Goal: Information Seeking & Learning: Understand process/instructions

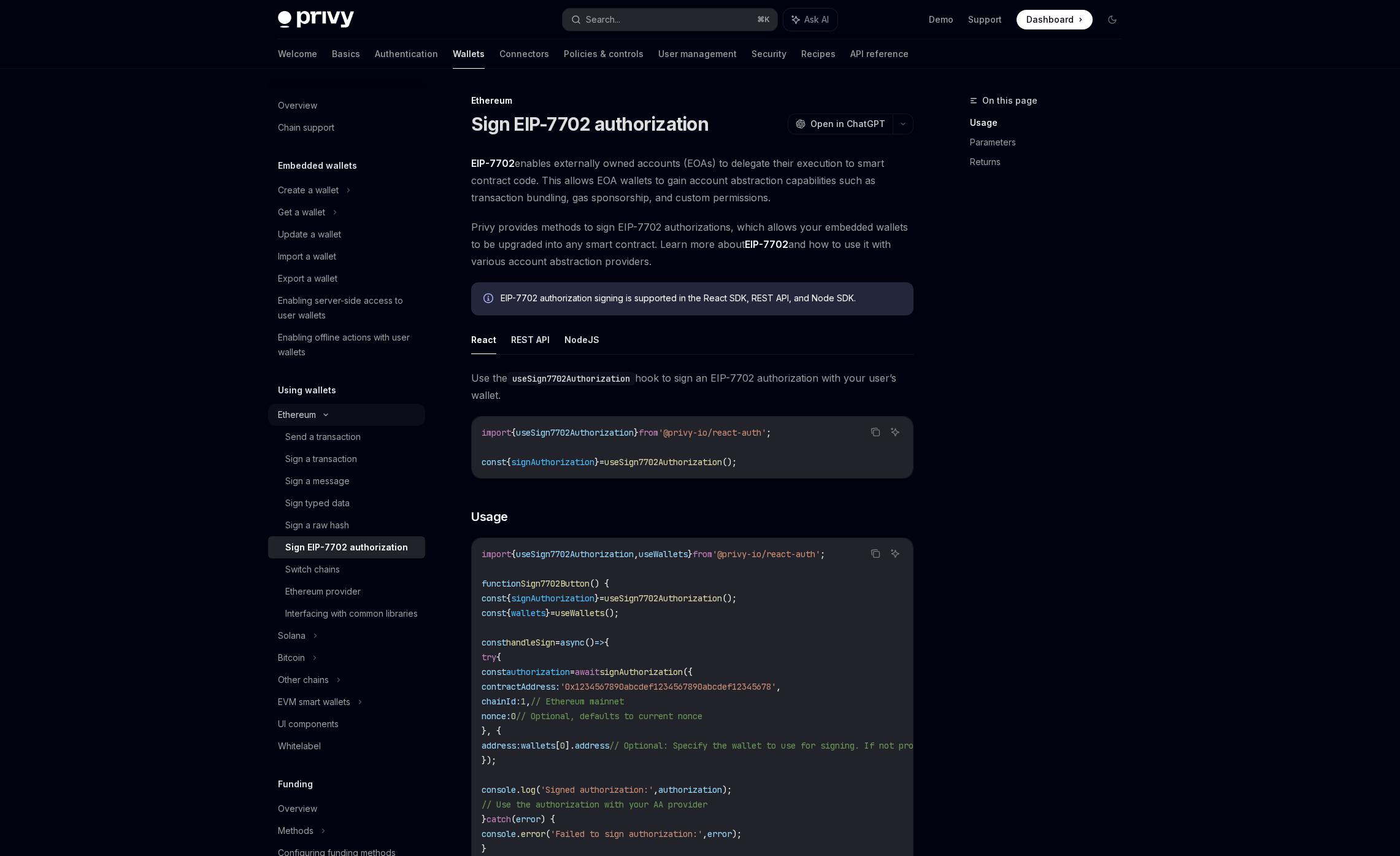
click at [307, 197] on div "Ethereum" at bounding box center [308, 190] width 61 height 15
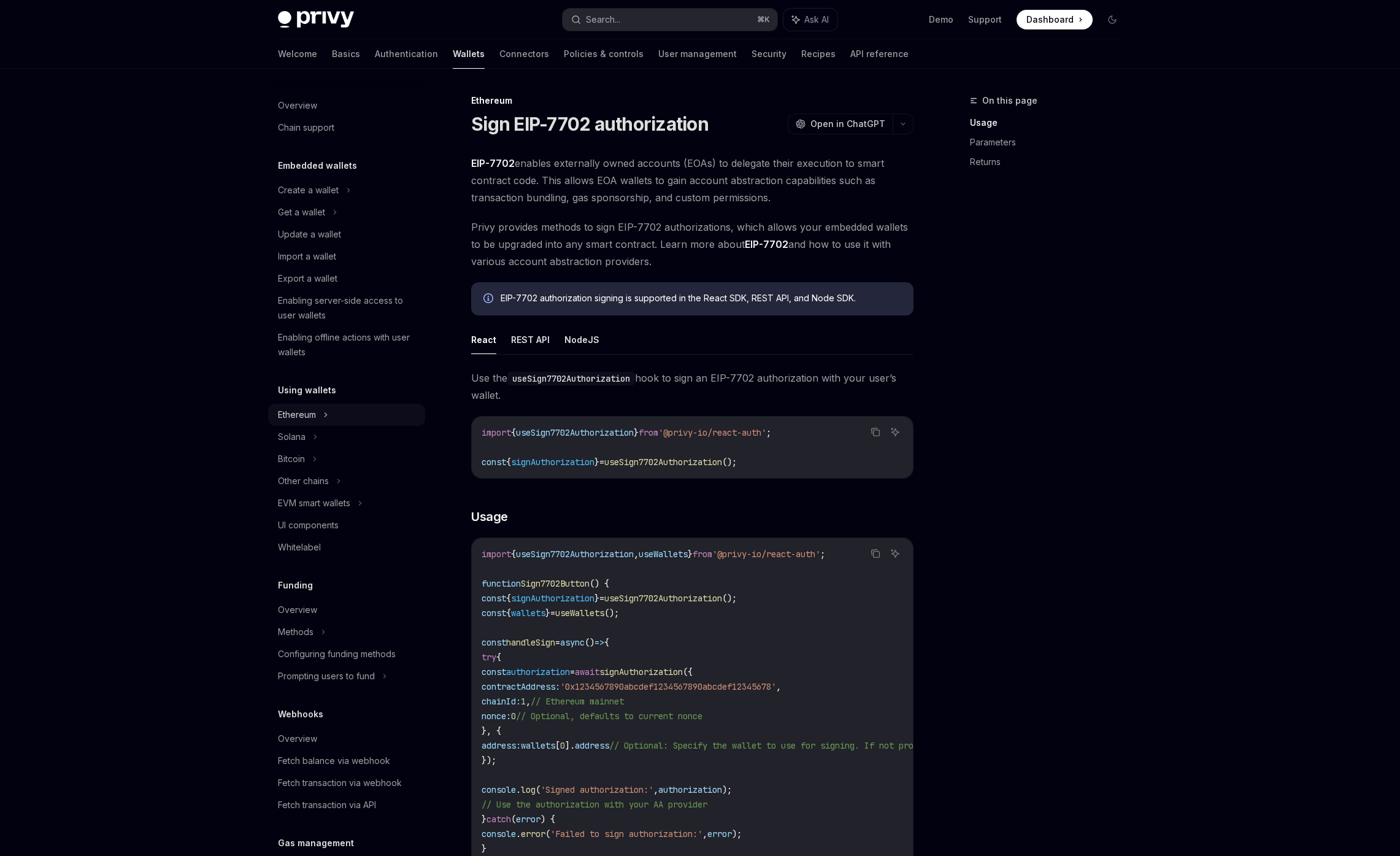
click at [307, 197] on div "Ethereum" at bounding box center [308, 190] width 61 height 15
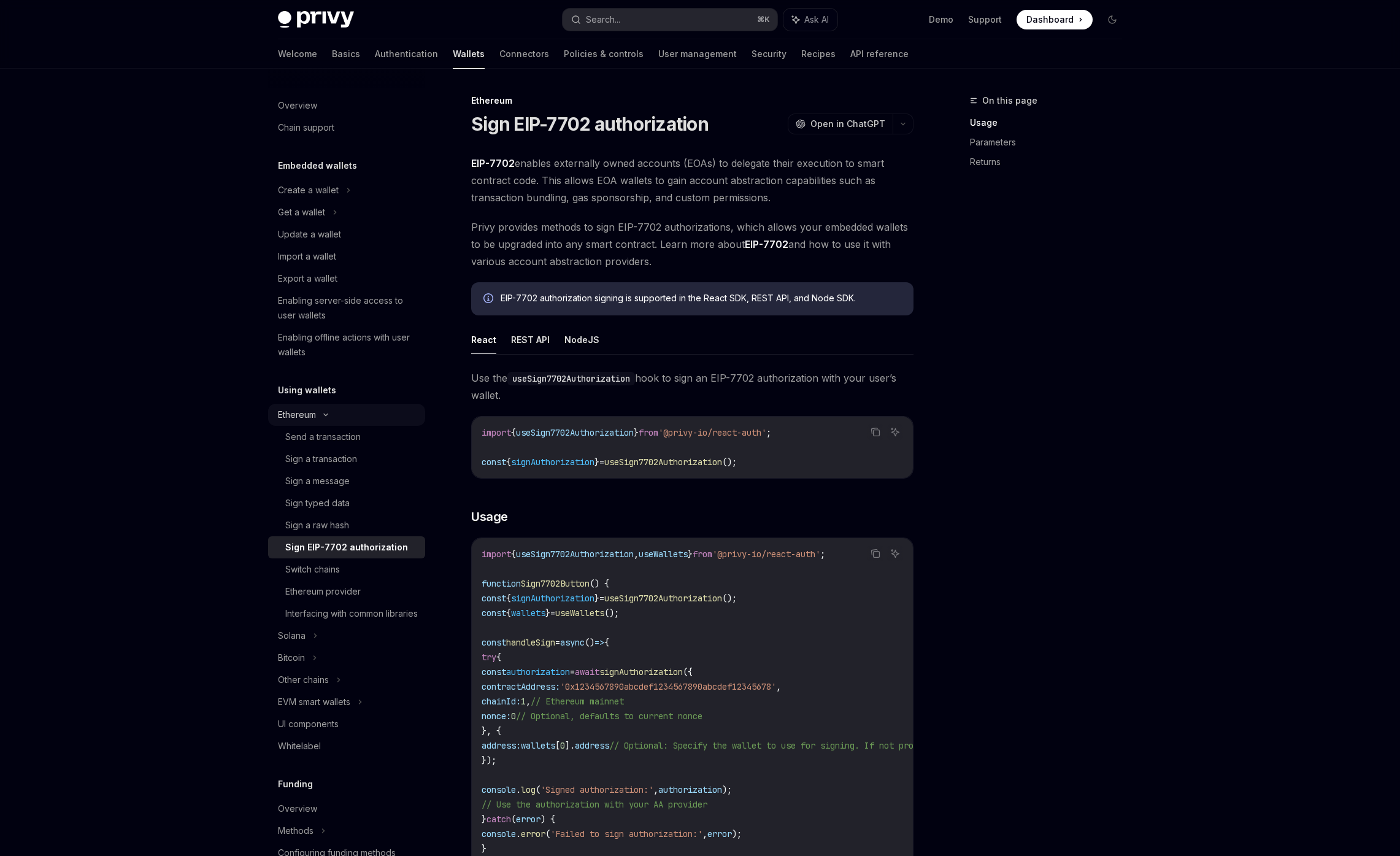
click at [309, 197] on div "Ethereum" at bounding box center [308, 190] width 61 height 15
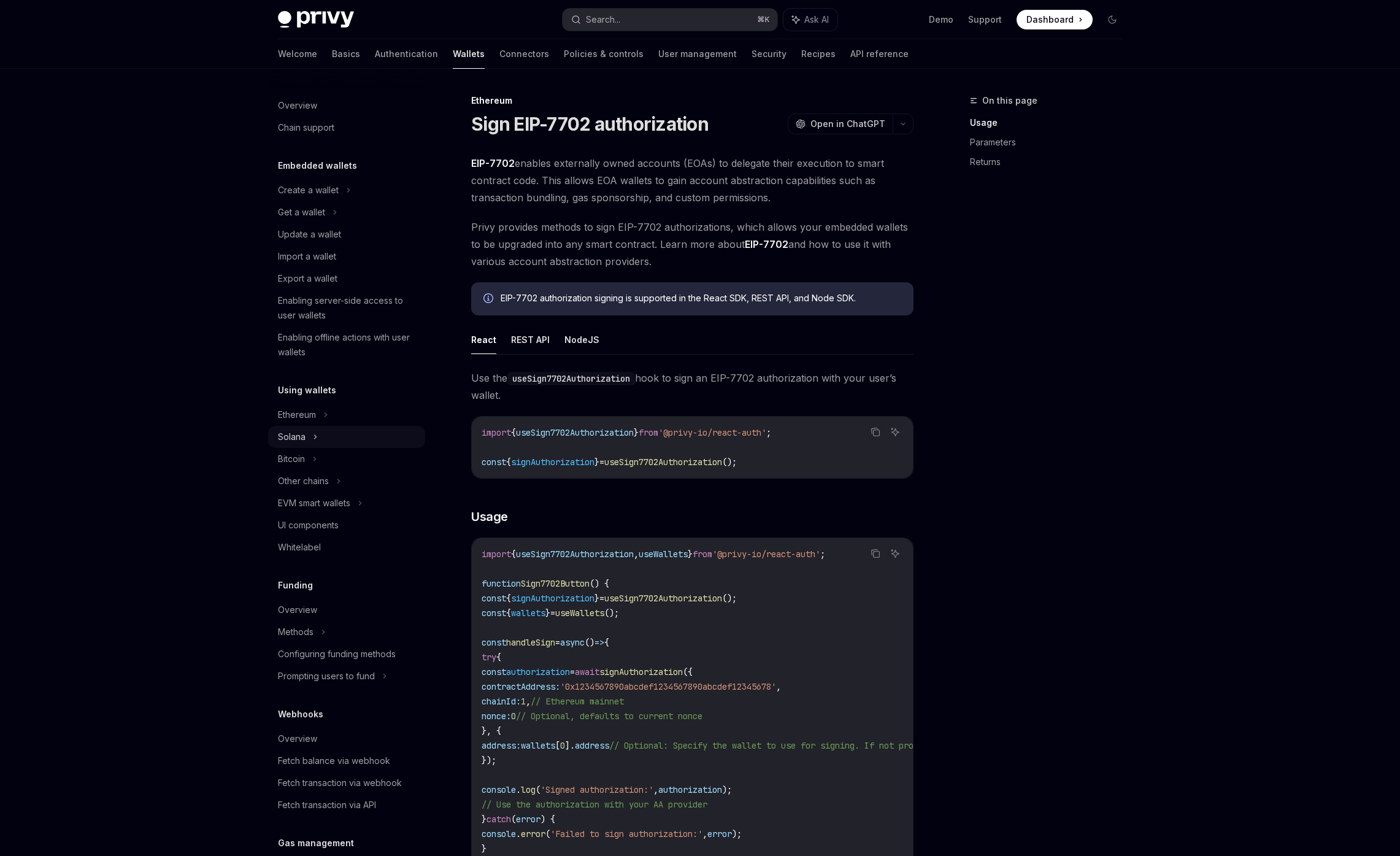
click at [333, 220] on icon at bounding box center [335, 212] width 5 height 15
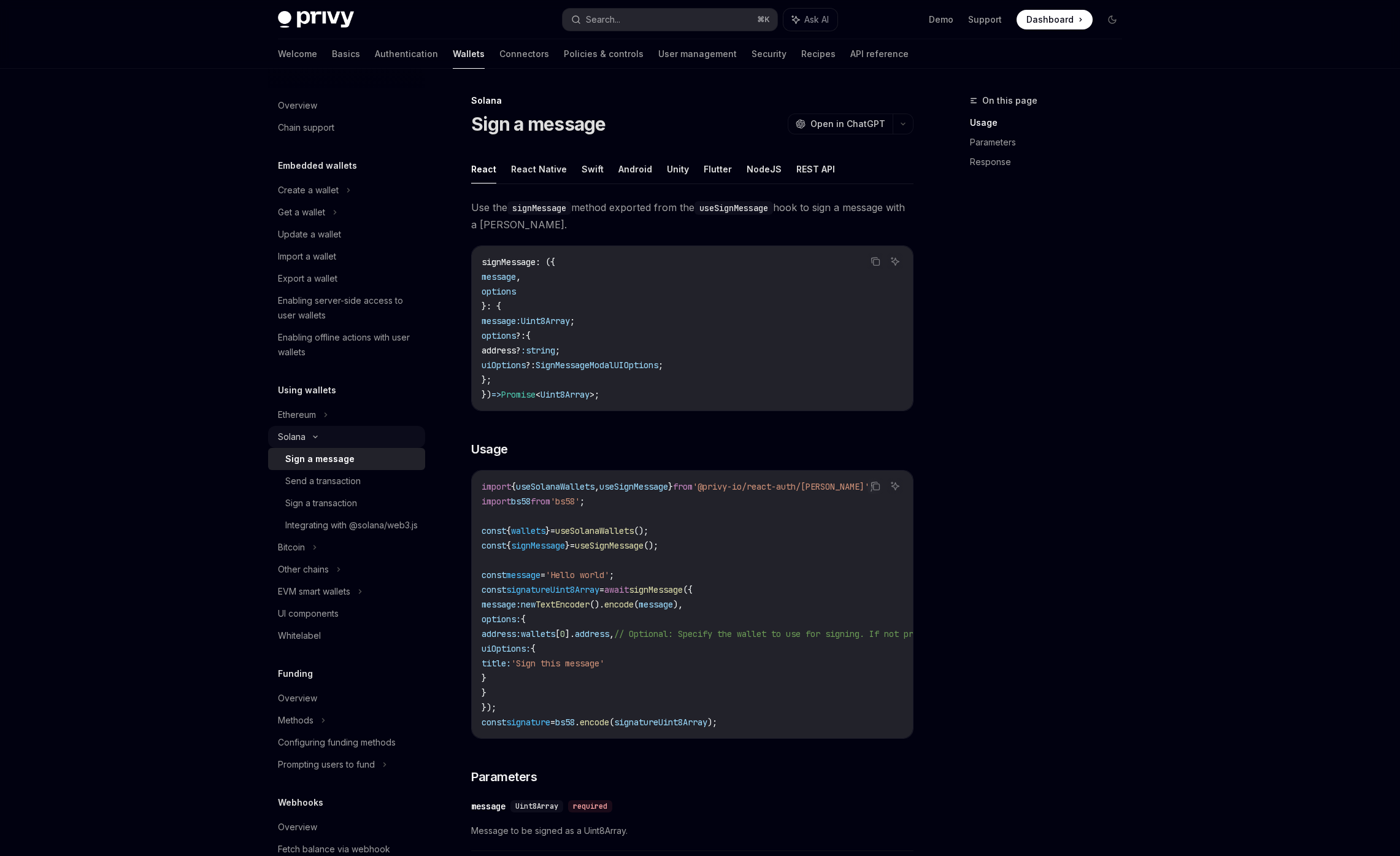
click at [309, 224] on div "Solana" at bounding box center [346, 212] width 157 height 22
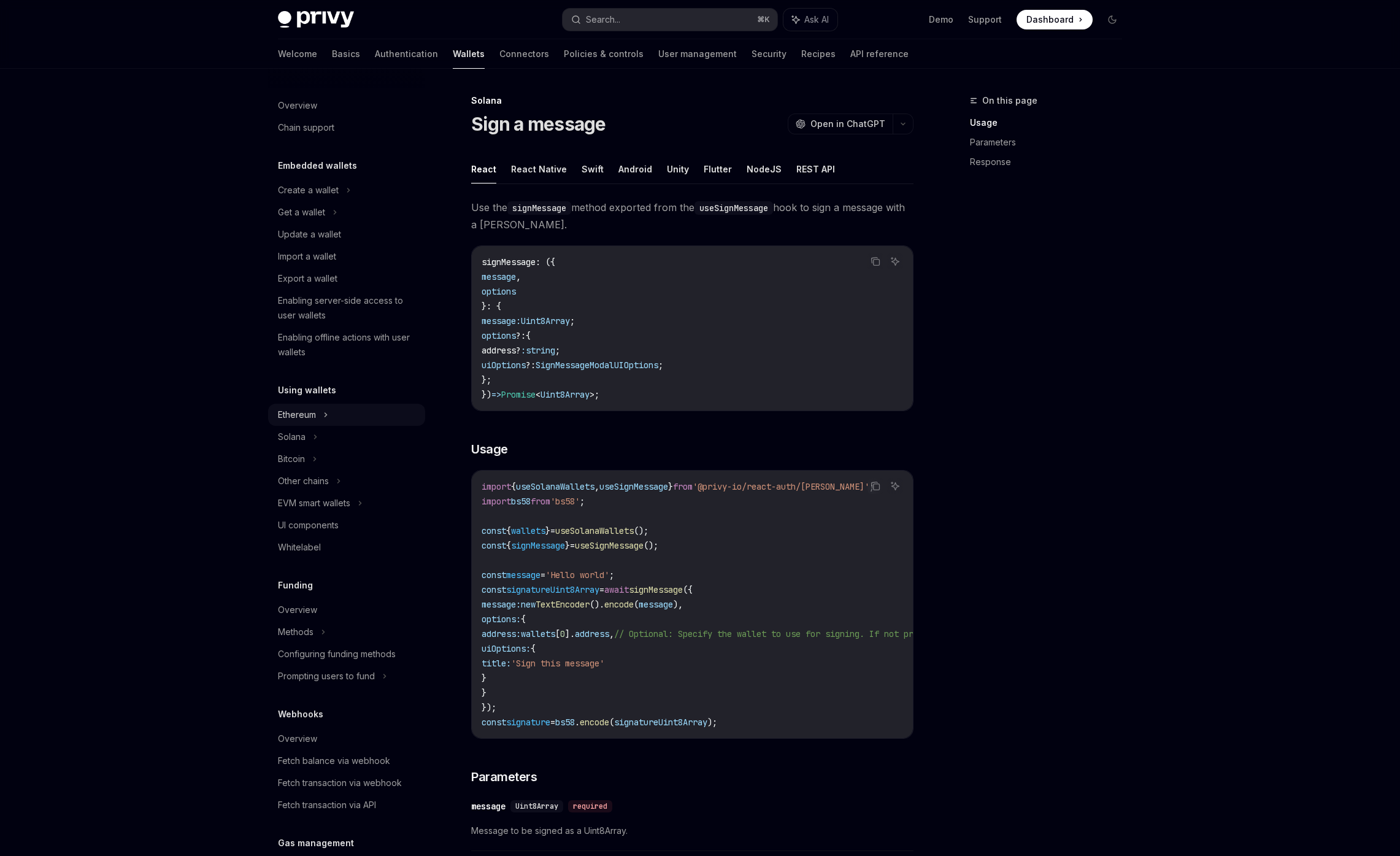
click at [346, 197] on icon at bounding box center [349, 190] width 5 height 15
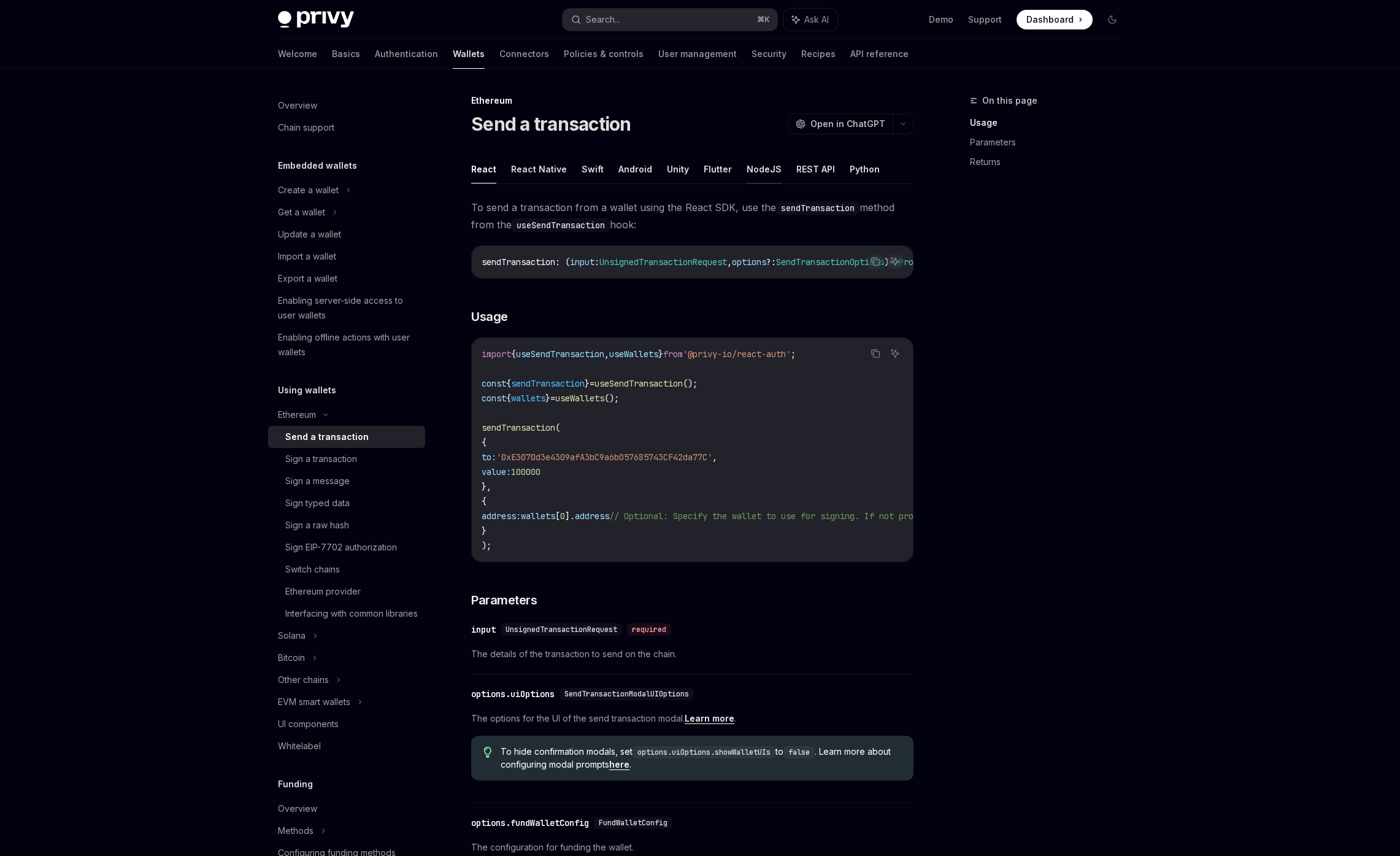
click at [766, 171] on button "NodeJS" at bounding box center [764, 169] width 35 height 29
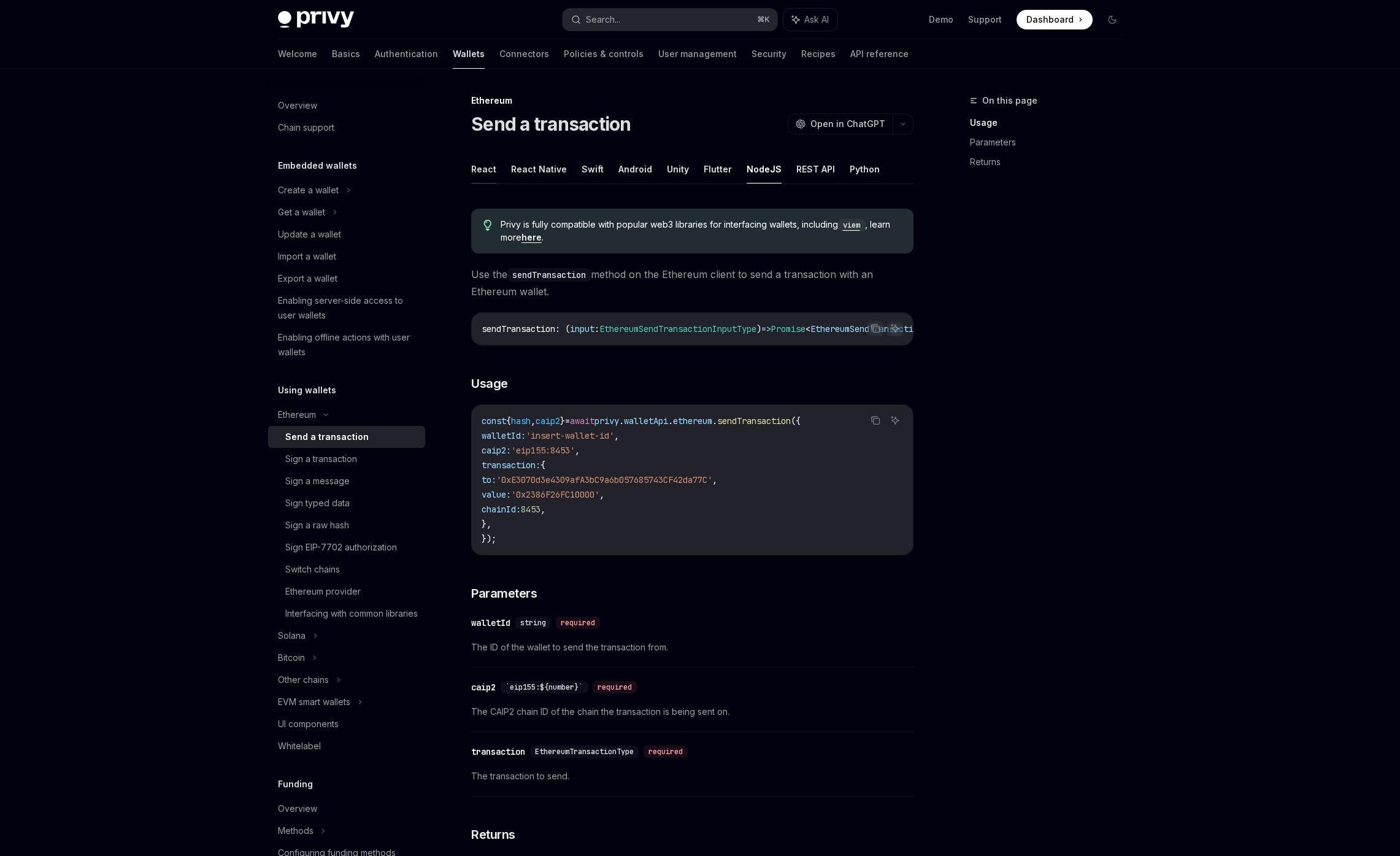
click at [474, 160] on button "React" at bounding box center [483, 169] width 25 height 29
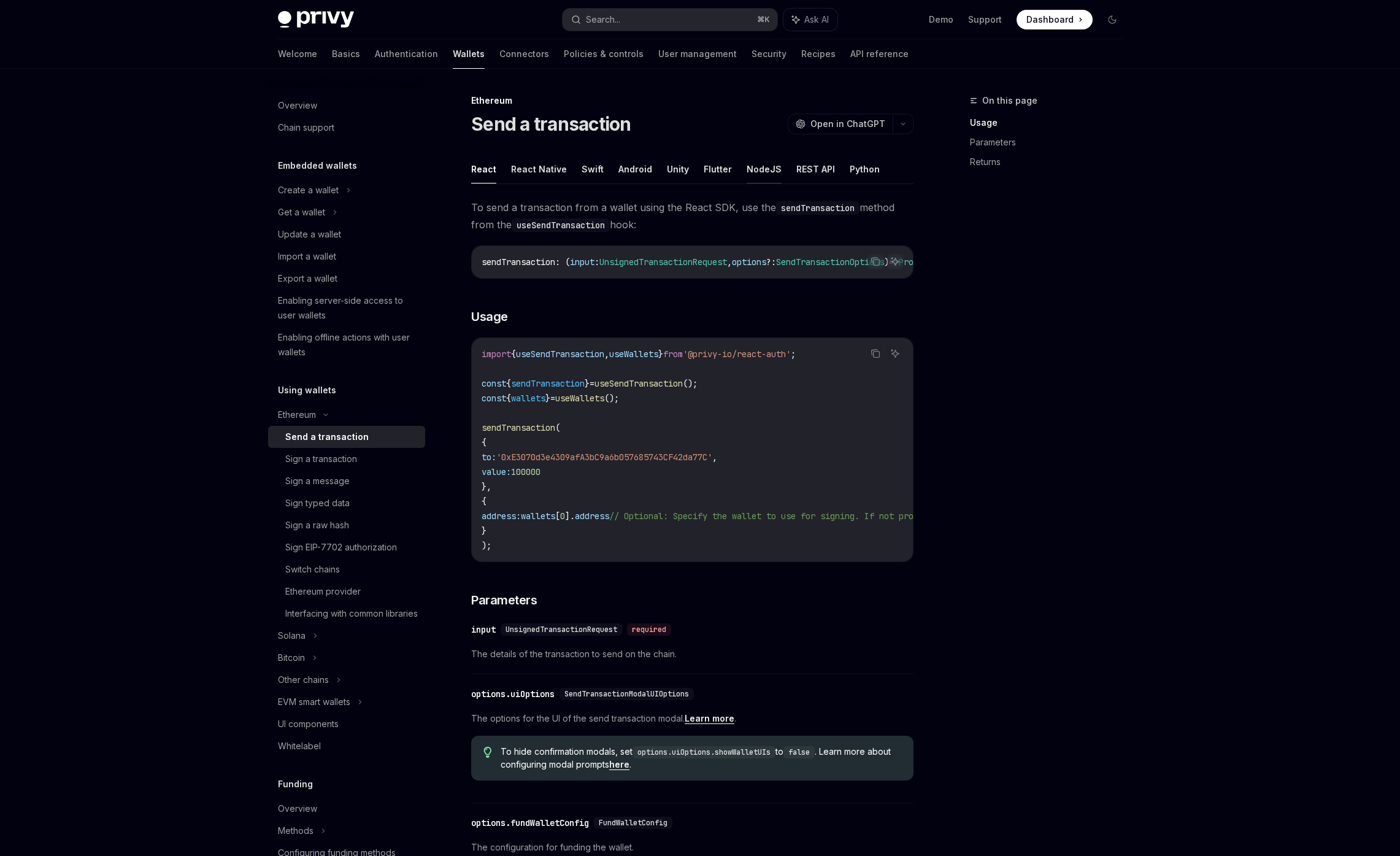
click at [768, 169] on button "NodeJS" at bounding box center [764, 169] width 35 height 29
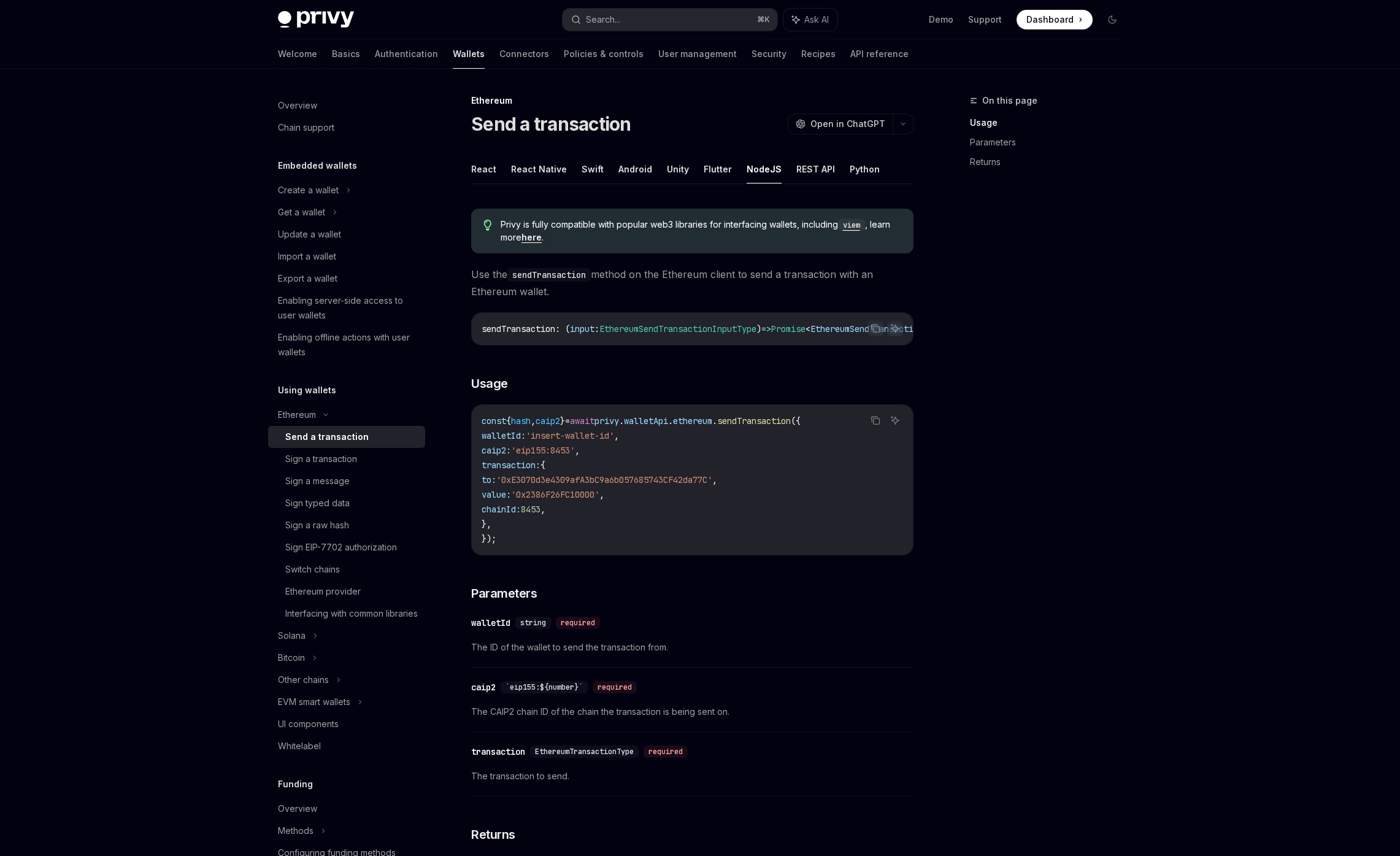
click at [497, 170] on ul "React React Native Swift Android Unity Flutter NodeJS REST API Python" at bounding box center [692, 169] width 442 height 29
click at [478, 172] on button "React" at bounding box center [483, 169] width 25 height 29
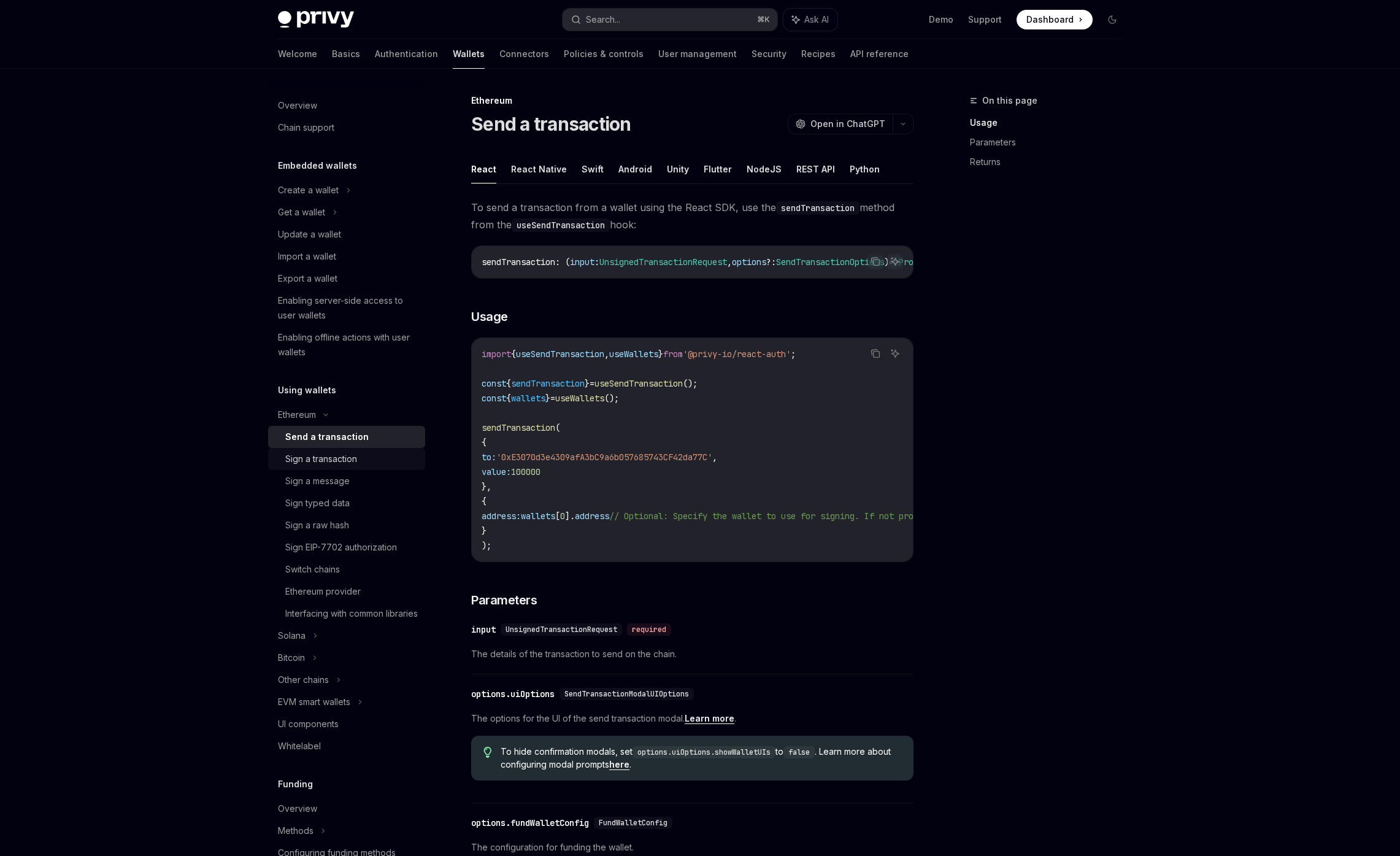
click at [339, 464] on div "Sign a transaction" at bounding box center [320, 459] width 71 height 15
click at [766, 171] on button "NodeJS" at bounding box center [764, 169] width 35 height 29
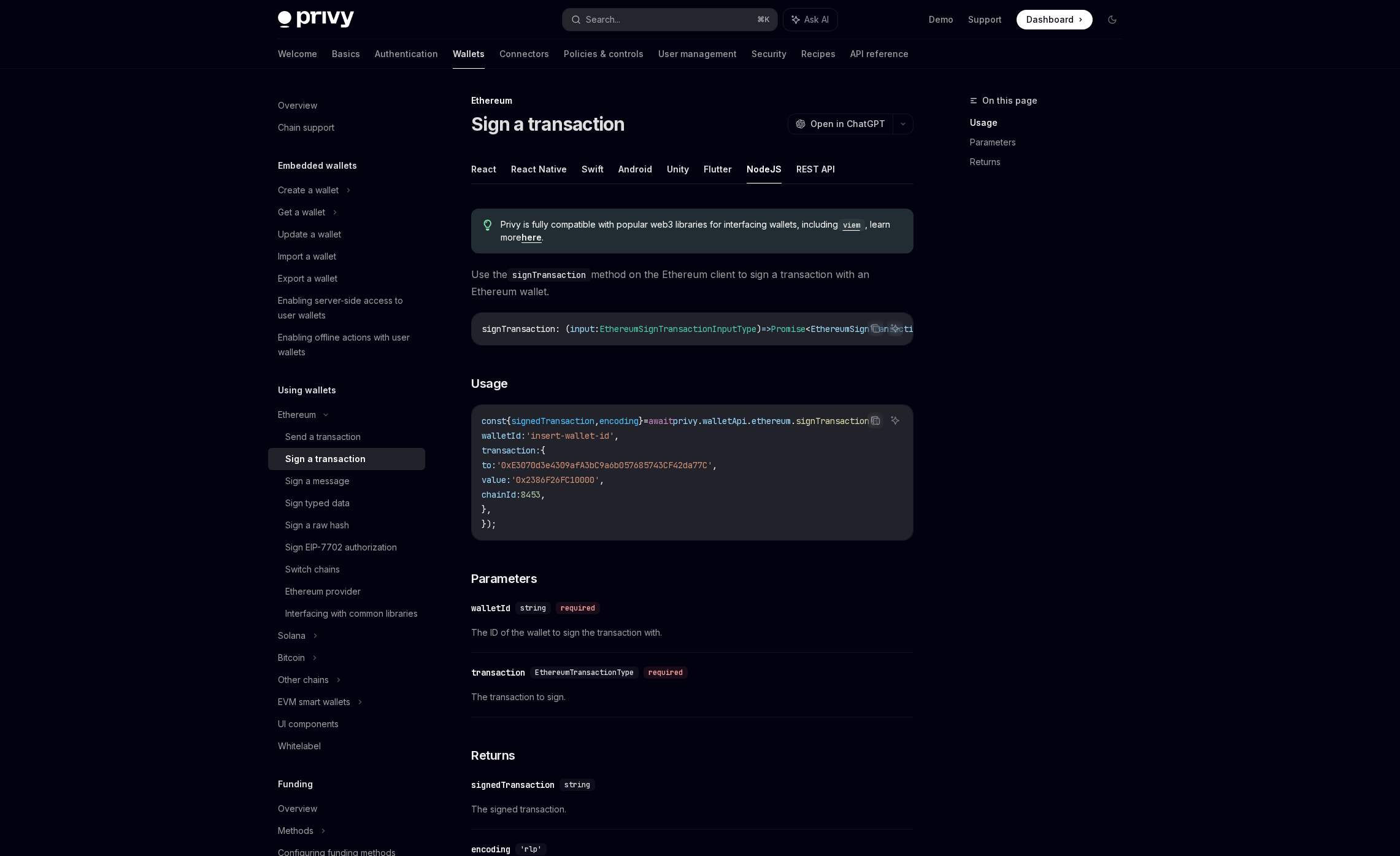
click at [495, 171] on ul "React React Native Swift Android Unity Flutter NodeJS REST API" at bounding box center [692, 169] width 442 height 29
click at [486, 174] on button "React" at bounding box center [483, 169] width 25 height 29
type textarea "*"
